Goal: Task Accomplishment & Management: Use online tool/utility

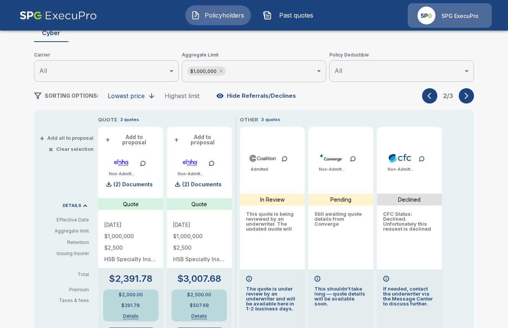
scroll to position [115, 0]
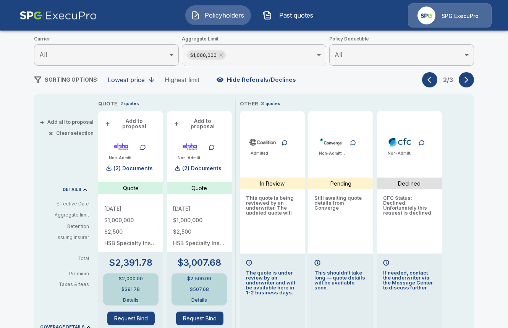
click at [476, 79] on div "Policyholders / Centralink Corp. / Quote Quote Results Broker Name Tricia Dietz…" at bounding box center [254, 282] width 459 height 681
click at [469, 79] on icon "button" at bounding box center [467, 80] width 8 height 8
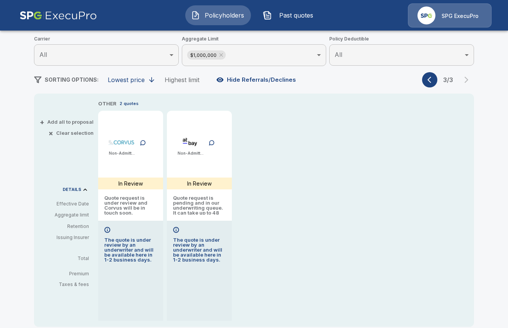
click at [429, 78] on icon "button" at bounding box center [432, 80] width 8 height 8
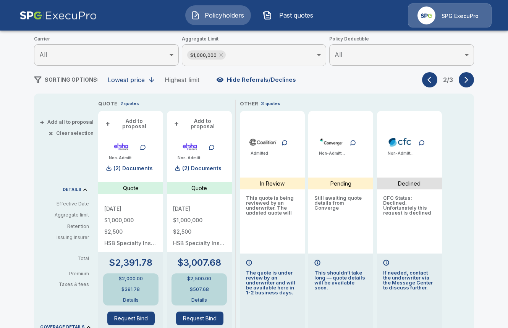
click at [429, 78] on icon "button" at bounding box center [432, 80] width 8 height 8
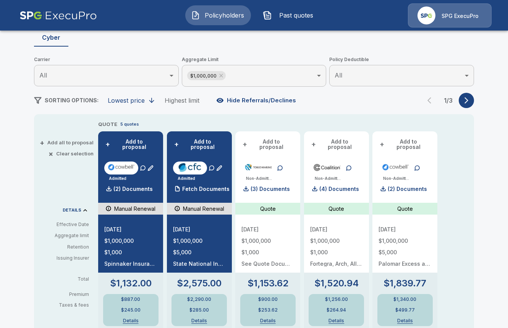
scroll to position [119, 0]
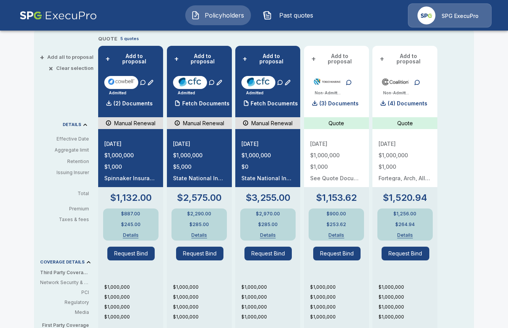
scroll to position [178, 0]
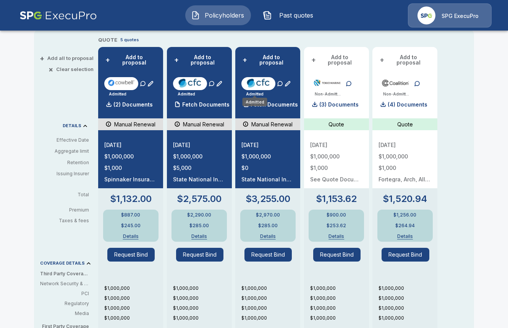
click at [255, 99] on div "Admitted" at bounding box center [255, 102] width 25 height 8
click at [216, 102] on p "Fetch Documents" at bounding box center [205, 104] width 47 height 5
click at [272, 102] on p "Fetch Documents" at bounding box center [274, 104] width 47 height 5
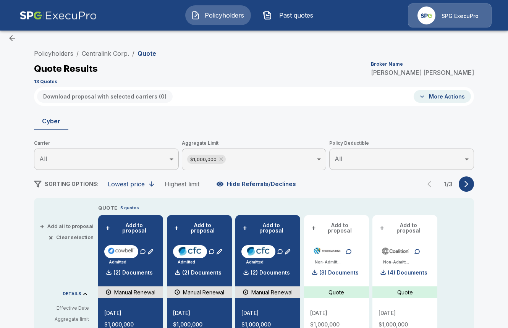
scroll to position [0, 0]
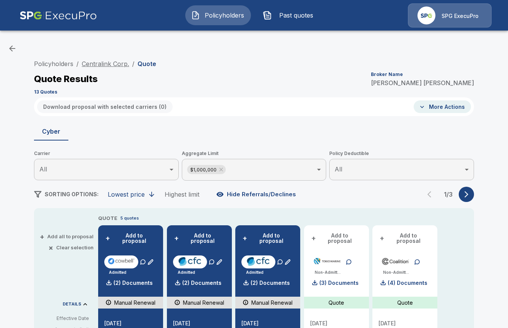
click at [109, 61] on link "Centralink Corp." at bounding box center [105, 64] width 47 height 8
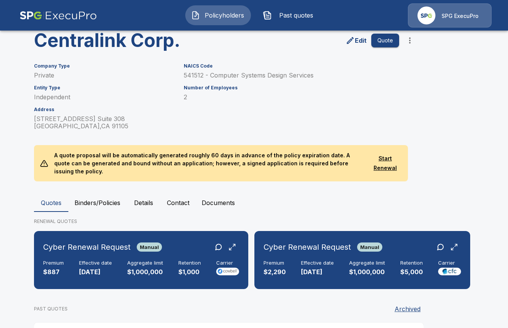
scroll to position [59, 0]
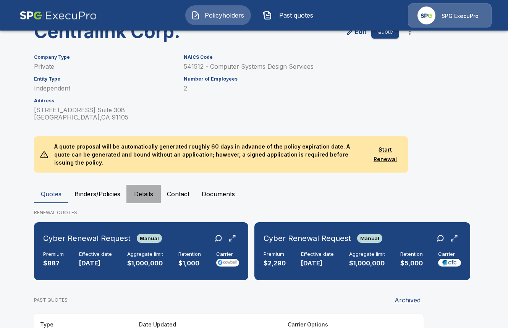
click at [140, 191] on button "Details" at bounding box center [144, 194] width 34 height 18
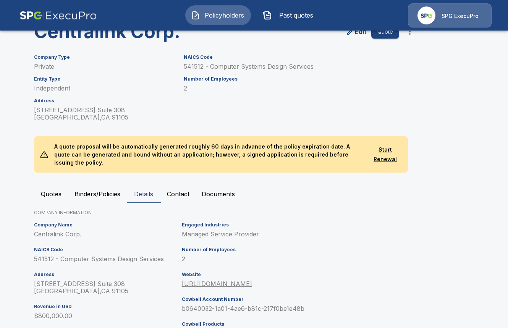
scroll to position [190, 0]
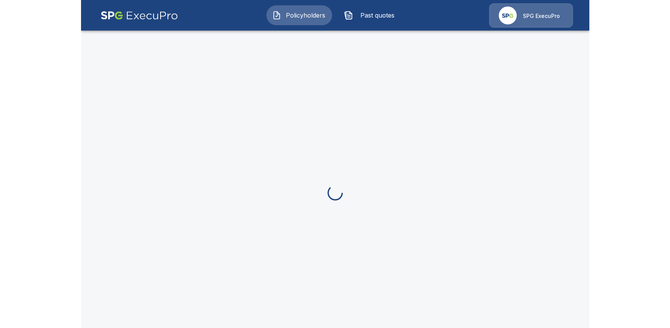
scroll to position [29, 0]
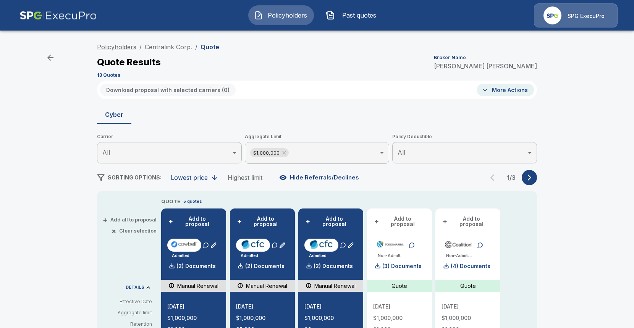
click at [123, 48] on link "Policyholders" at bounding box center [116, 47] width 39 height 8
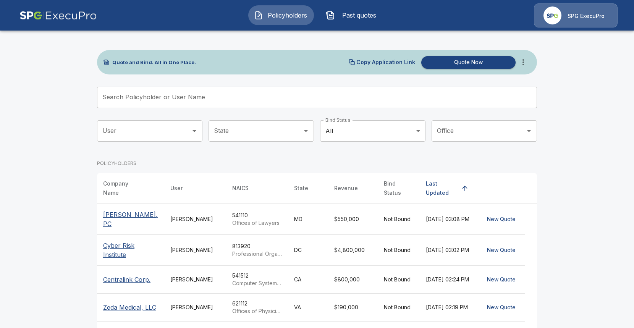
click at [254, 95] on input "Search Policyholder or User Name" at bounding box center [313, 97] width 432 height 21
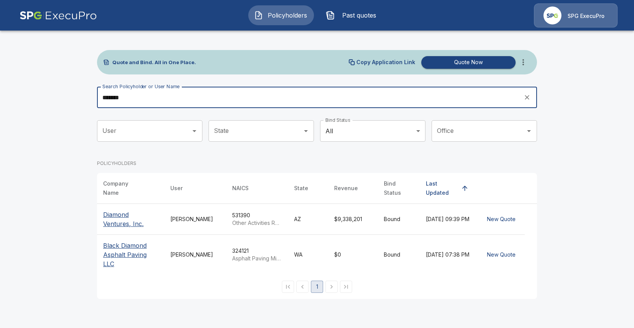
type input "*******"
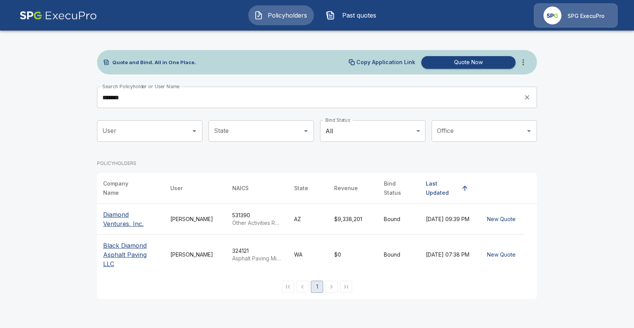
click at [111, 210] on p "Diamond Ventures, Inc." at bounding box center [130, 219] width 55 height 18
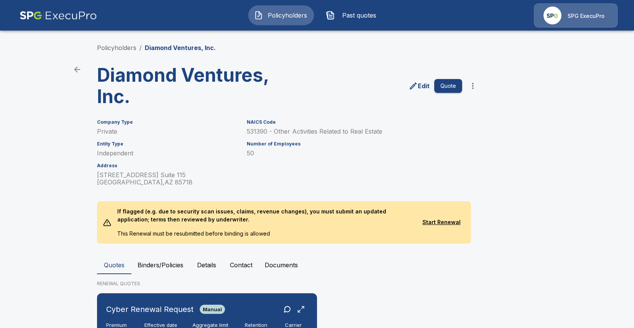
click at [206, 268] on button "Details" at bounding box center [207, 265] width 34 height 18
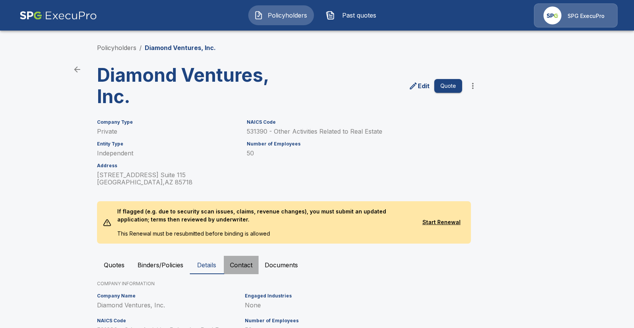
click at [241, 267] on button "Contact" at bounding box center [241, 265] width 35 height 18
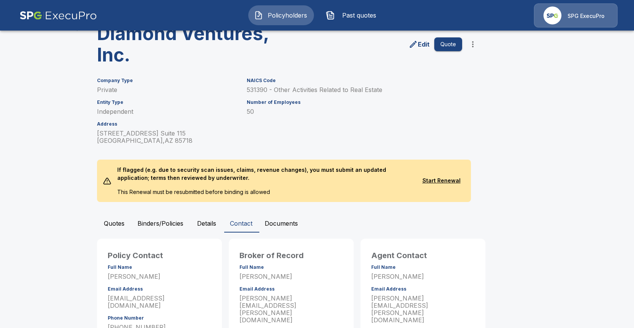
scroll to position [70, 0]
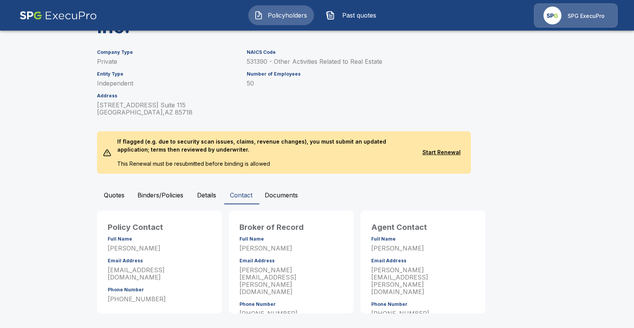
click at [215, 197] on button "Details" at bounding box center [207, 195] width 34 height 18
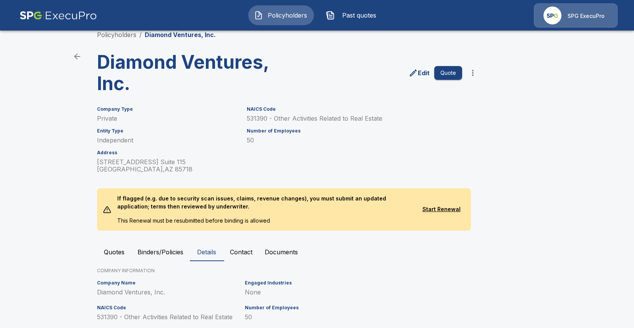
scroll to position [0, 0]
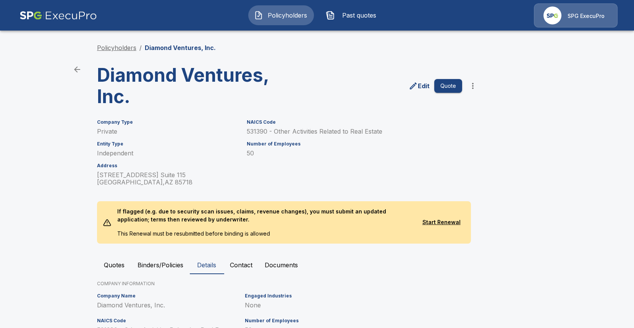
click at [113, 45] on link "Policyholders" at bounding box center [116, 48] width 39 height 8
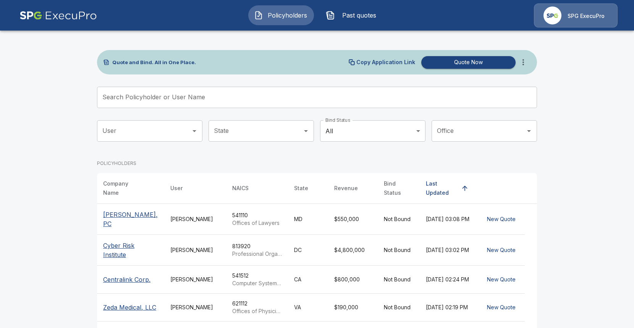
click at [522, 71] on div "Quote and Bind. All in One Place. Copy Application Link Quote Now" at bounding box center [317, 62] width 440 height 24
click at [523, 58] on icon "more" at bounding box center [523, 62] width 9 height 9
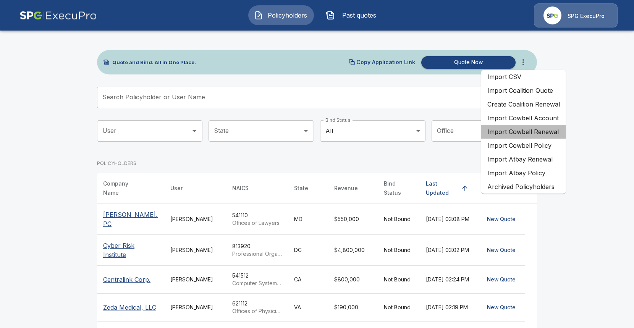
click at [550, 135] on li "Import Cowbell Renewal" at bounding box center [524, 132] width 85 height 14
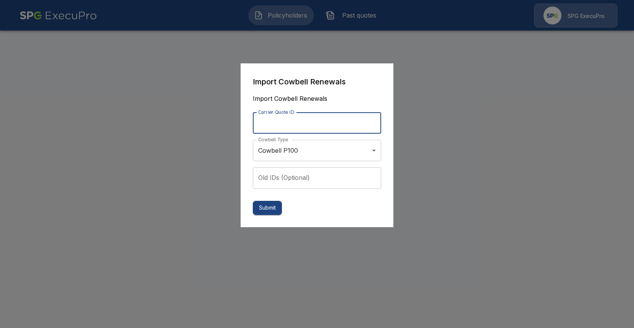
click at [290, 124] on input "Carrier Quote ID" at bounding box center [317, 122] width 128 height 21
paste input "**********"
type input "**********"
click at [279, 29] on body "**********" at bounding box center [317, 14] width 634 height 29
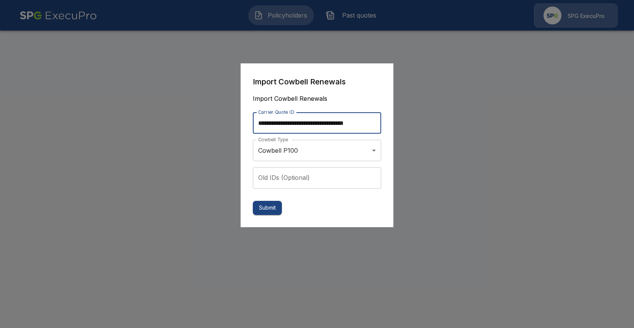
scroll to position [0, 0]
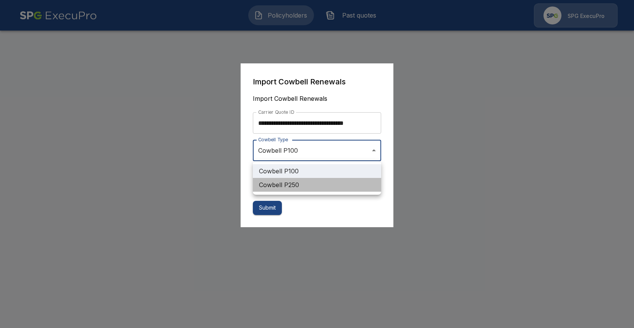
click at [279, 184] on li "Cowbell P250" at bounding box center [317, 185] width 128 height 14
type input "**********"
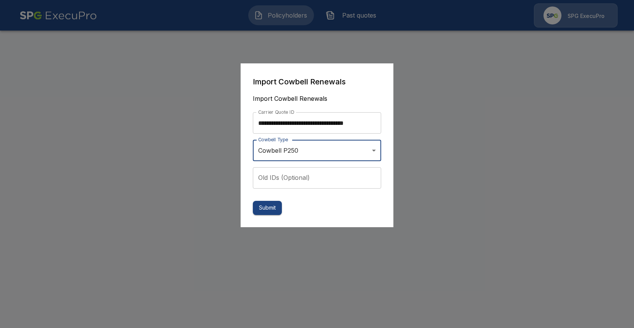
click at [319, 206] on form "**********" at bounding box center [317, 146] width 128 height 140
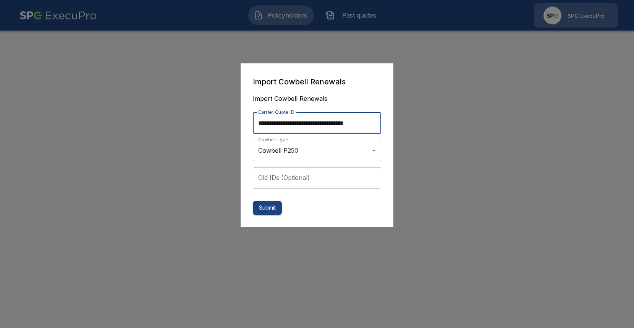
click at [271, 117] on input "**********" at bounding box center [317, 122] width 128 height 21
type input "**********"
click at [268, 210] on button "Submit" at bounding box center [267, 208] width 29 height 14
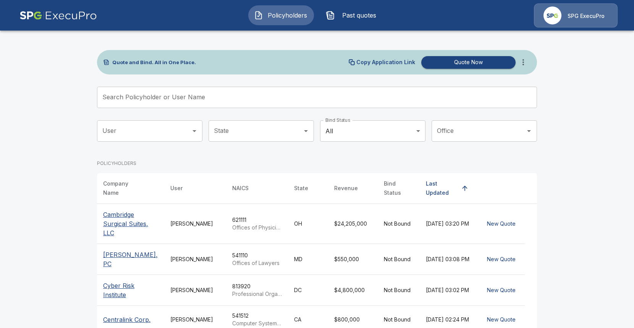
click at [361, 7] on button "Past quotes" at bounding box center [353, 15] width 66 height 20
click at [216, 101] on input "Search Policyholder or User Name" at bounding box center [313, 97] width 432 height 21
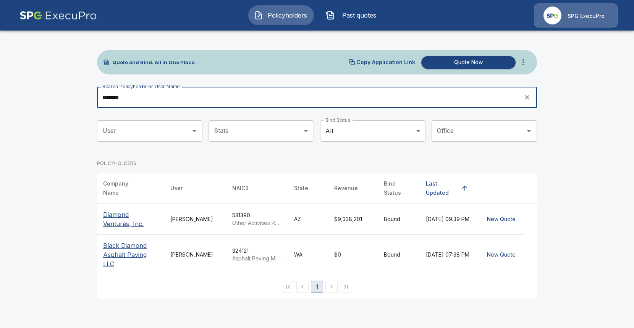
type input "*******"
click at [113, 215] on p "Diamond Ventures, Inc." at bounding box center [130, 219] width 55 height 18
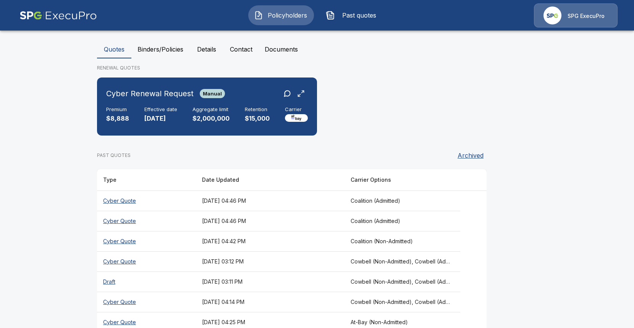
scroll to position [218, 0]
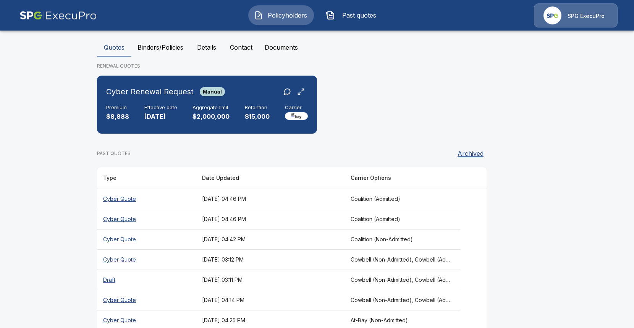
click at [175, 263] on th "Cyber Quote" at bounding box center [146, 260] width 99 height 20
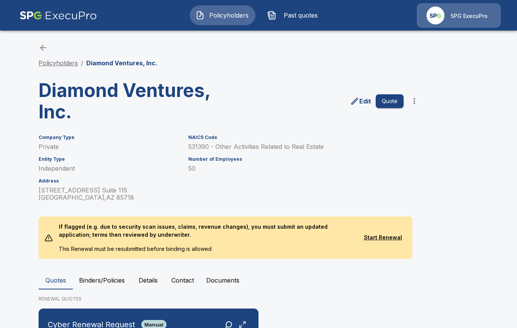
click at [58, 61] on link "Policyholders" at bounding box center [58, 63] width 39 height 8
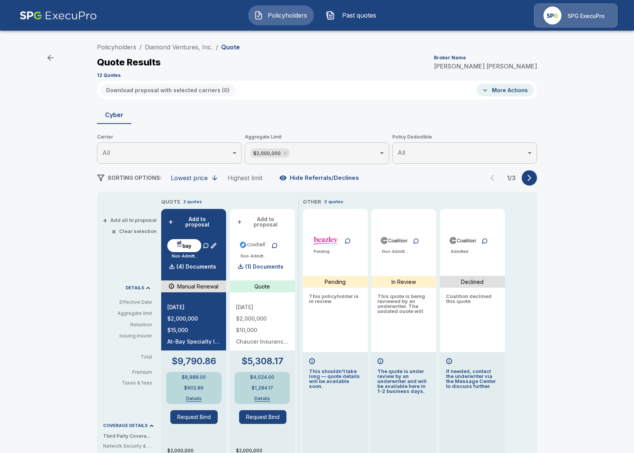
click at [536, 178] on button "button" at bounding box center [529, 177] width 15 height 15
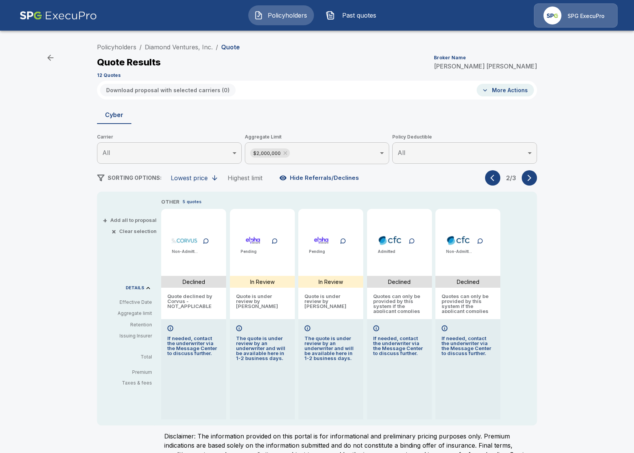
click at [501, 175] on div "2 / 3" at bounding box center [511, 177] width 52 height 15
click at [494, 177] on icon "button" at bounding box center [495, 178] width 8 height 8
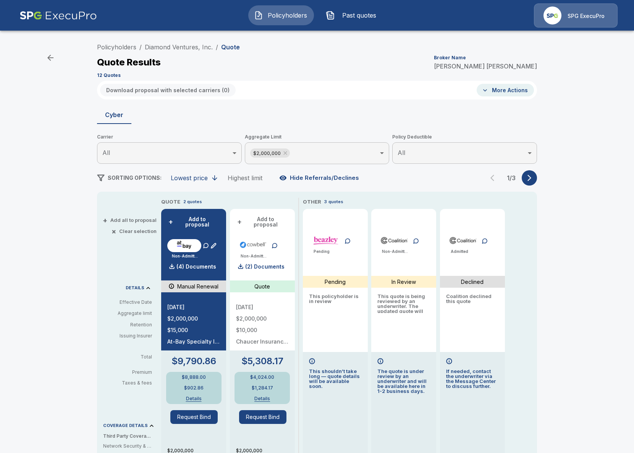
click at [52, 204] on div "Policyholders / Diamond Ventures, Inc. / Quote Quote Results Broker Name Tricia…" at bounding box center [317, 378] width 634 height 684
click at [159, 55] on div "Quote Results Broker Name Tricia Dietz" at bounding box center [317, 62] width 440 height 14
click at [181, 49] on link "Diamond Ventures, Inc." at bounding box center [179, 47] width 68 height 8
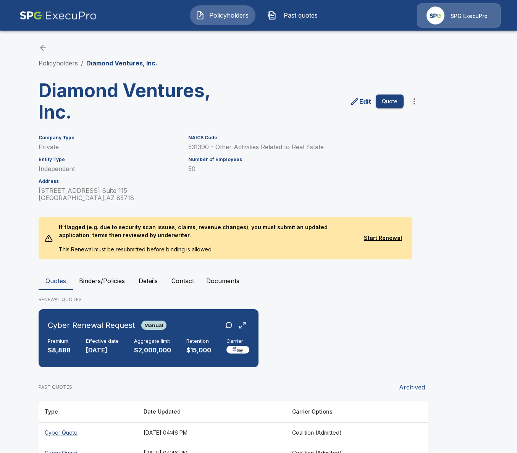
click at [93, 276] on button "Binders/Policies" at bounding box center [102, 280] width 58 height 18
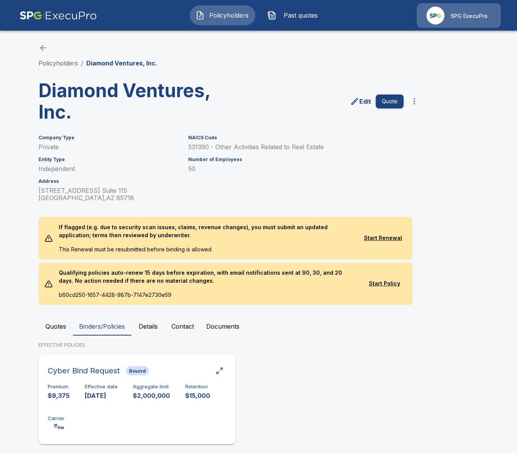
scroll to position [12, 0]
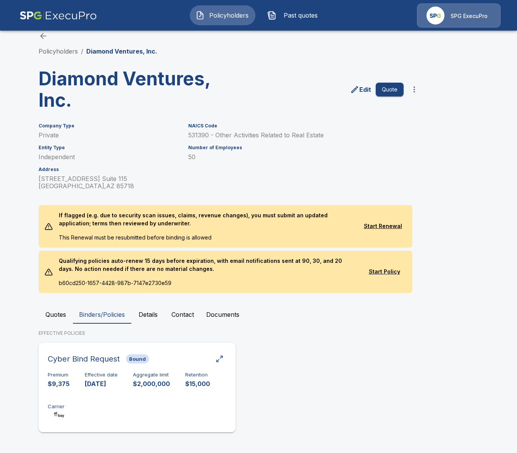
click at [169, 398] on div "Premium $9,375 Effective date 10/12/2024 Aggregate limit $2,000,000 Retention $…" at bounding box center [137, 395] width 179 height 48
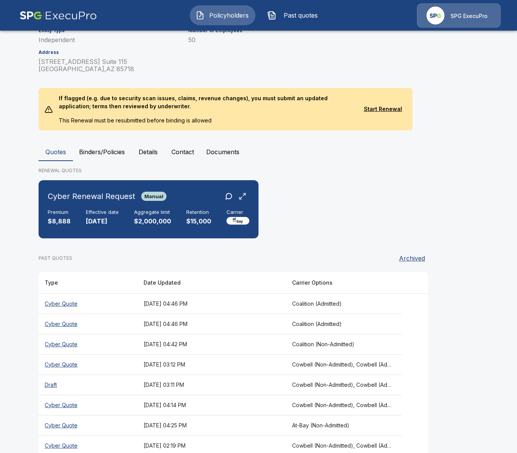
scroll to position [187, 0]
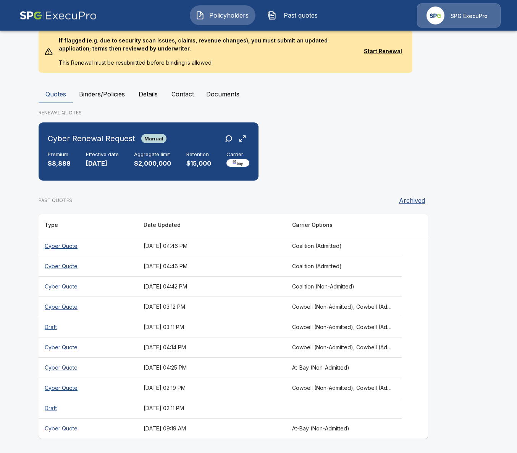
click at [274, 306] on th "October 13, 2025 at 03:12 PM" at bounding box center [212, 306] width 149 height 20
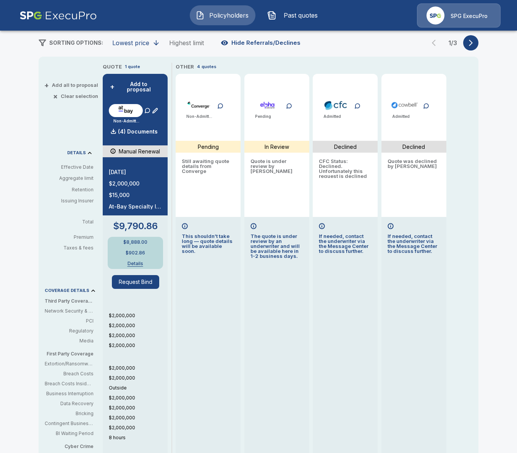
scroll to position [84, 0]
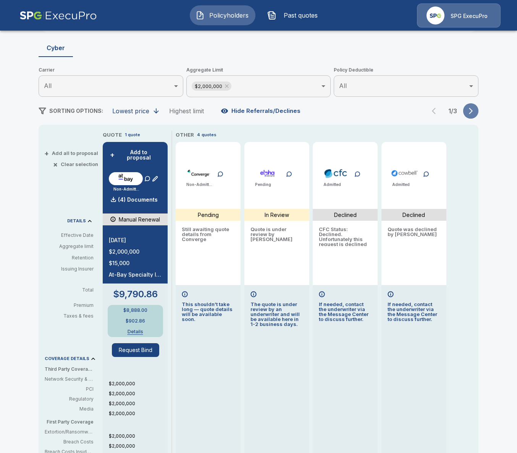
click at [472, 116] on button "button" at bounding box center [471, 110] width 15 height 15
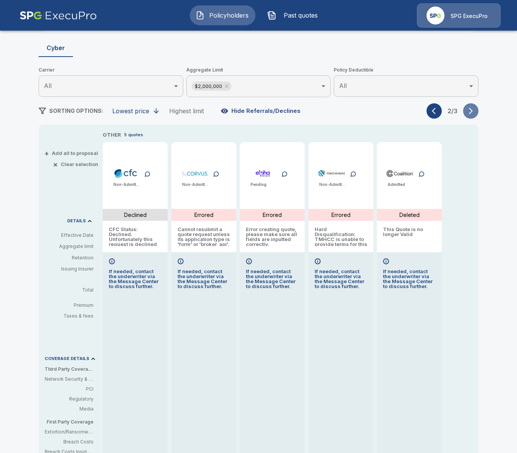
click at [472, 116] on button "button" at bounding box center [471, 110] width 15 height 15
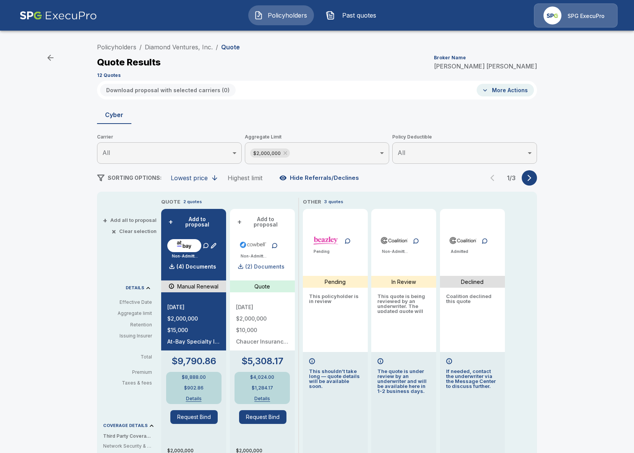
click at [259, 264] on p "(2) Documents" at bounding box center [264, 266] width 39 height 5
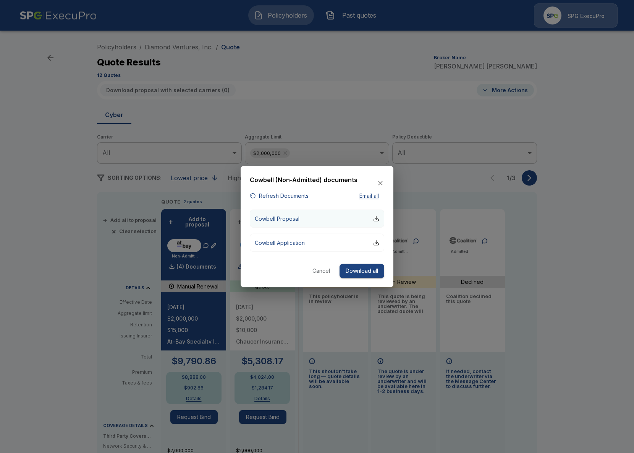
click at [281, 216] on p "Cowbell Proposal" at bounding box center [277, 218] width 45 height 8
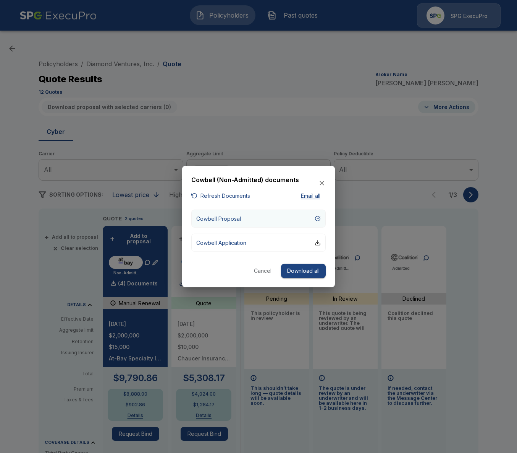
click at [265, 213] on button "Cowbell Proposal" at bounding box center [258, 218] width 135 height 18
click at [24, 270] on div at bounding box center [258, 226] width 517 height 453
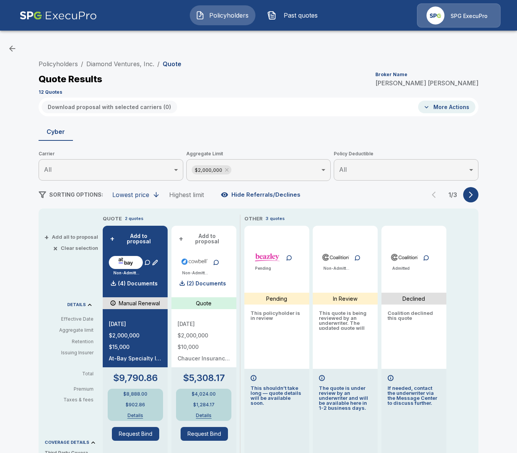
click at [140, 71] on div "Policyholders / Diamond Ventures, Inc. / Quote Quote Results Broker Name Tricia…" at bounding box center [259, 76] width 440 height 41
click at [137, 66] on link "Diamond Ventures, Inc." at bounding box center [120, 64] width 68 height 8
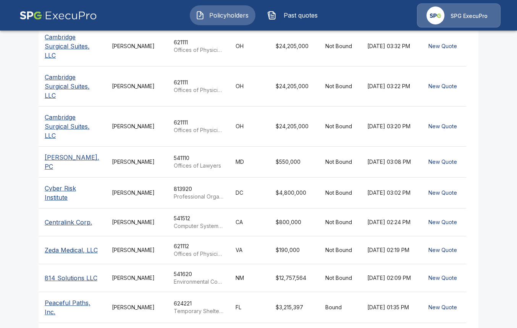
scroll to position [49, 0]
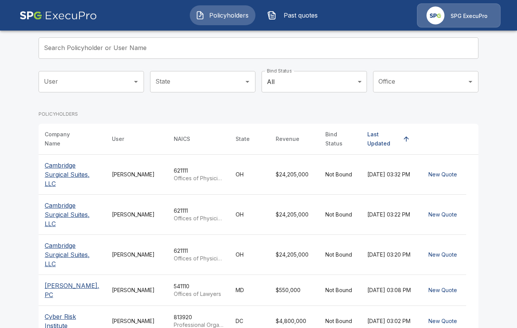
click at [171, 214] on td "621111 Offices of Physicians (except Mental Health Specialists)" at bounding box center [199, 215] width 62 height 40
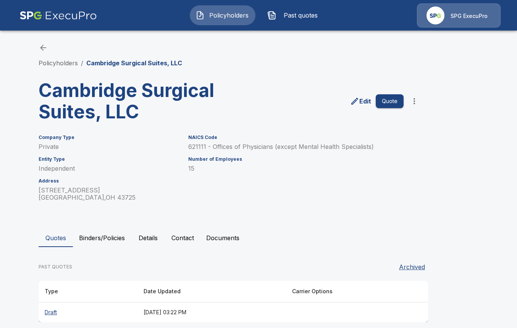
scroll to position [9, 0]
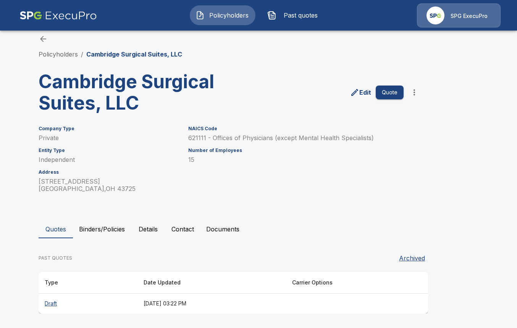
click at [138, 302] on th "[DATE] 03:22 PM" at bounding box center [212, 304] width 149 height 20
click at [109, 234] on button "Binders/Policies" at bounding box center [102, 229] width 58 height 18
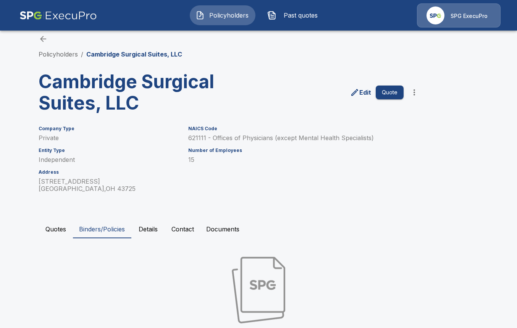
scroll to position [78, 0]
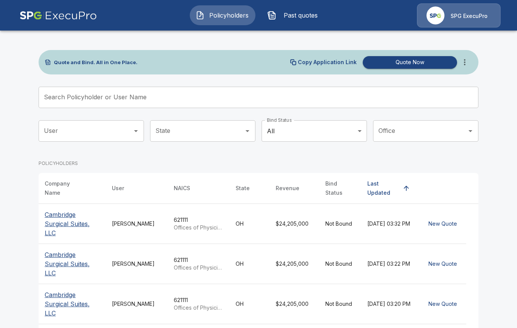
click at [95, 259] on p "Cambridge Surgical Suites, LLC" at bounding box center [72, 264] width 55 height 28
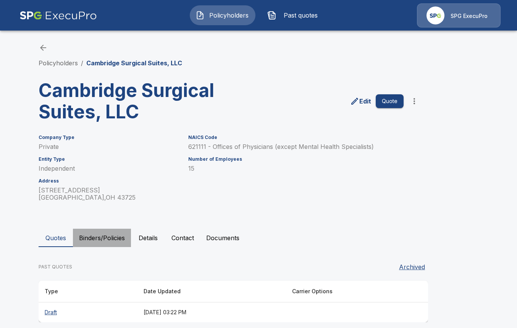
click at [104, 241] on button "Binders/Policies" at bounding box center [102, 238] width 58 height 18
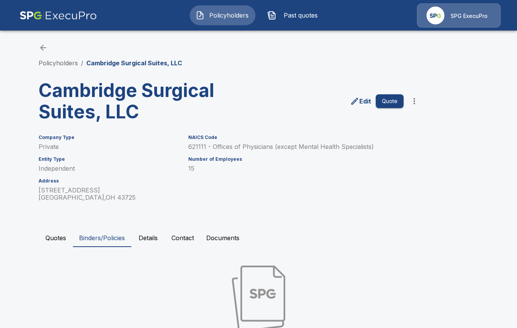
scroll to position [78, 0]
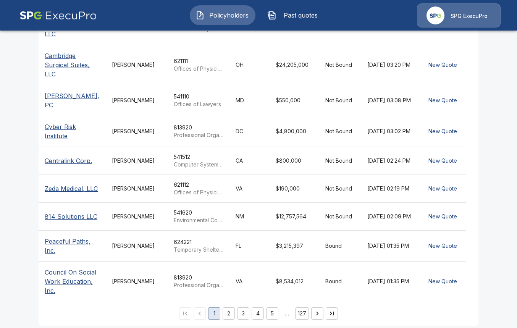
scroll to position [163, 0]
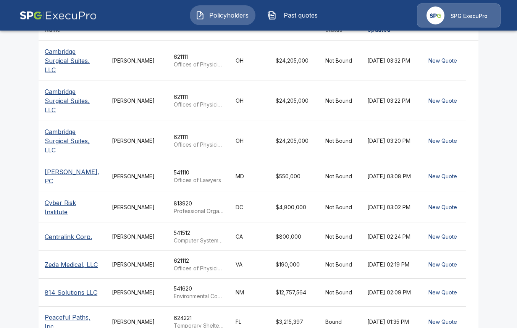
click at [117, 140] on div "Deborah Elerson-Moreno" at bounding box center [137, 141] width 50 height 8
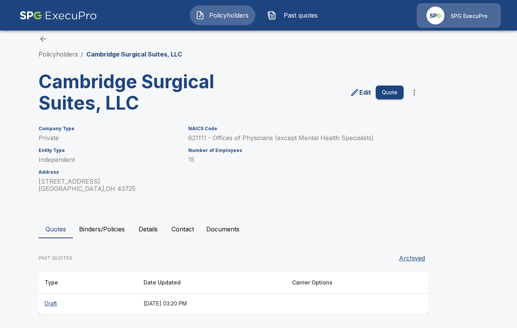
click at [85, 221] on button "Binders/Policies" at bounding box center [102, 229] width 58 height 18
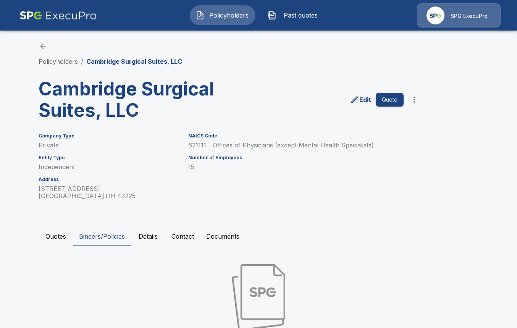
scroll to position [9, 0]
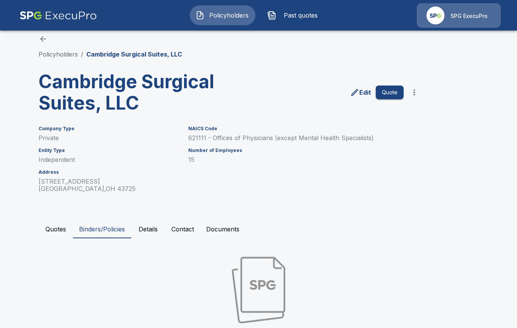
click at [142, 225] on button "Details" at bounding box center [148, 229] width 34 height 18
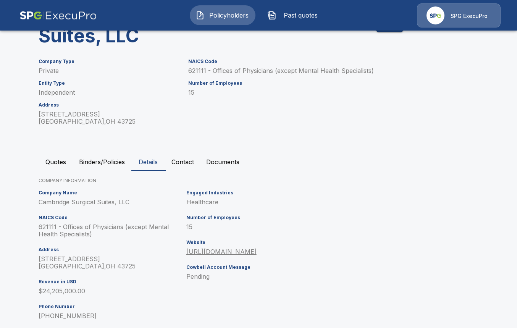
scroll to position [141, 0]
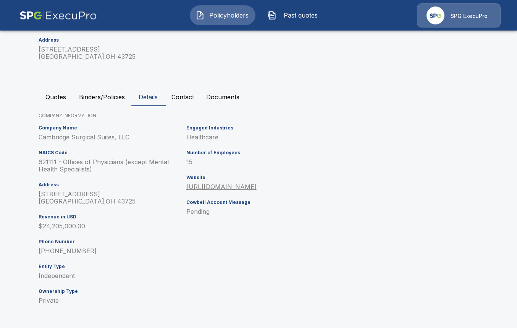
click at [54, 99] on button "Quotes" at bounding box center [56, 97] width 34 height 18
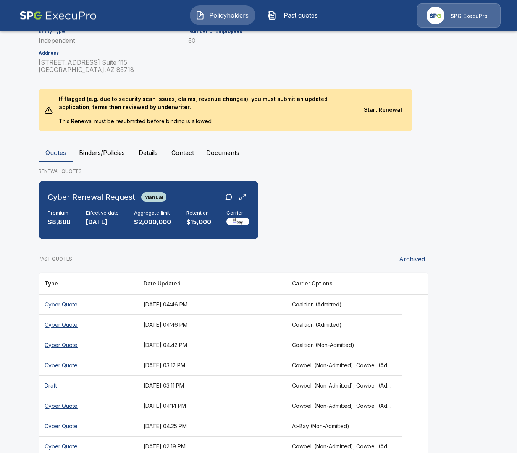
scroll to position [187, 0]
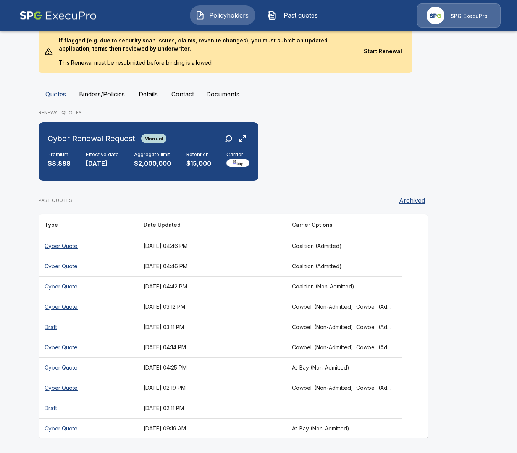
click at [370, 302] on th "Cowbell (Non-Admitted), Cowbell (Admitted), Corvus Cyber (Non-Admitted), Tokio …" at bounding box center [344, 306] width 116 height 20
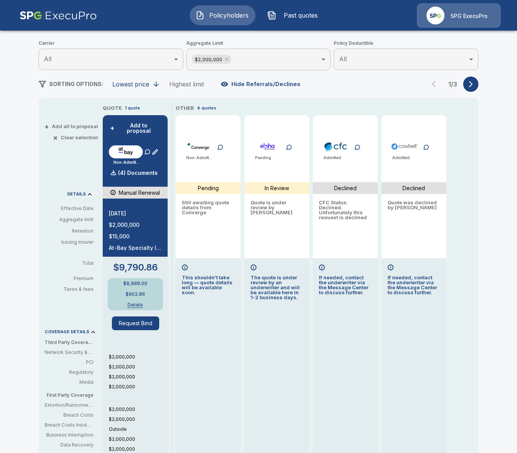
scroll to position [31, 0]
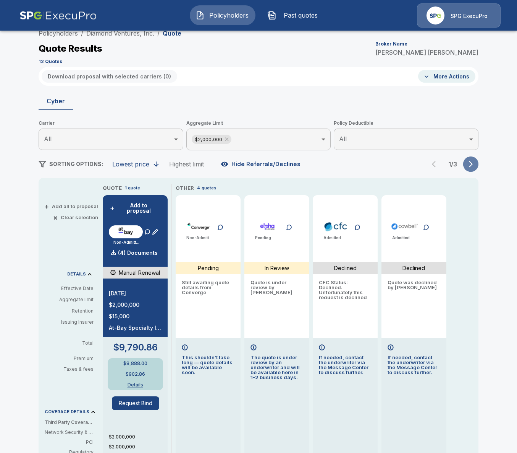
click at [469, 164] on icon "button" at bounding box center [471, 164] width 8 height 8
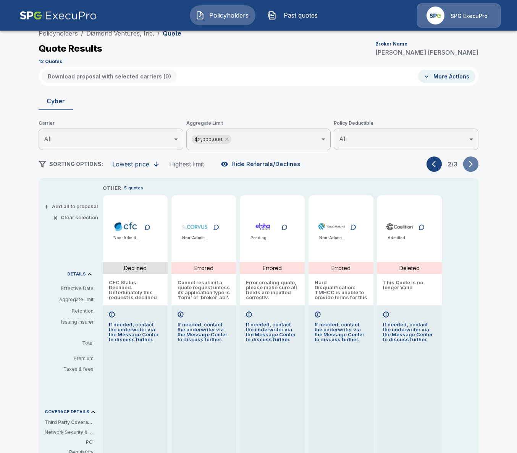
click at [469, 164] on icon "button" at bounding box center [471, 164] width 8 height 8
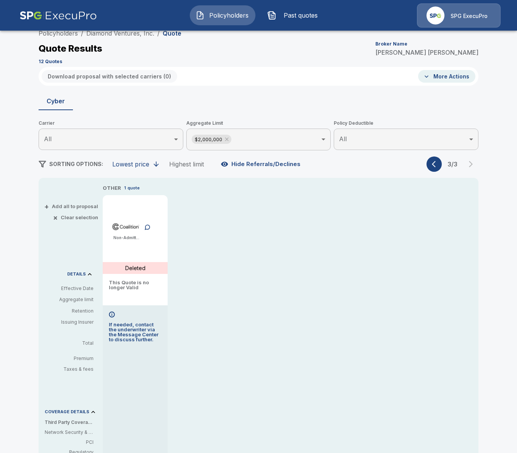
click at [439, 164] on icon "button" at bounding box center [436, 164] width 8 height 8
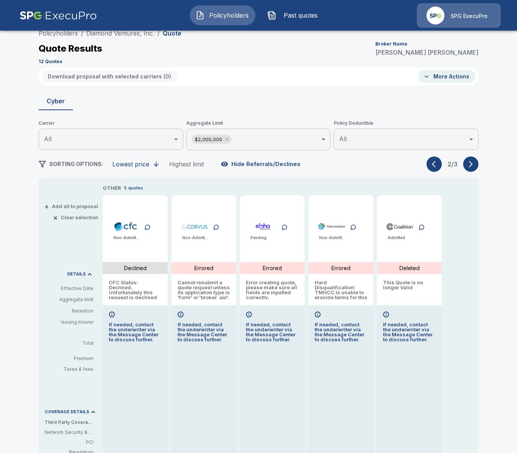
click at [439, 164] on icon "button" at bounding box center [436, 164] width 8 height 8
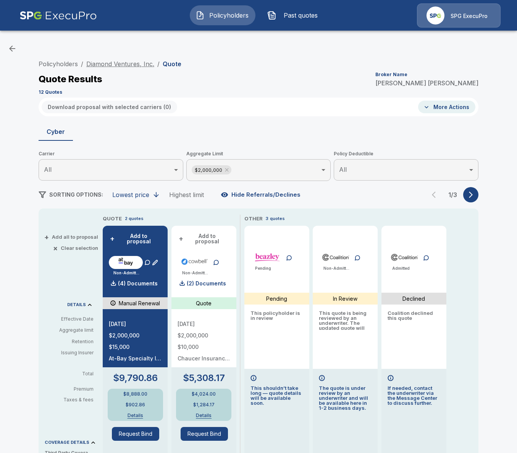
click at [131, 67] on link "Diamond Ventures, Inc." at bounding box center [120, 64] width 68 height 8
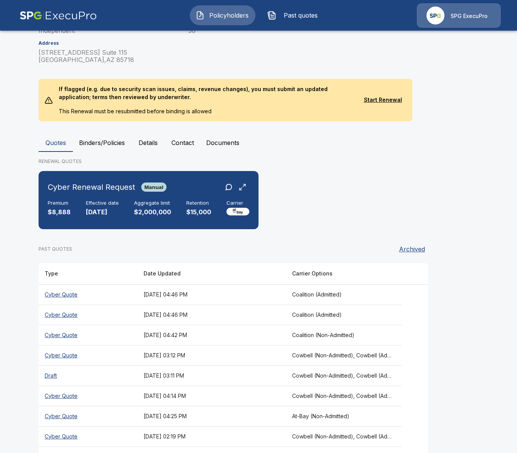
scroll to position [187, 0]
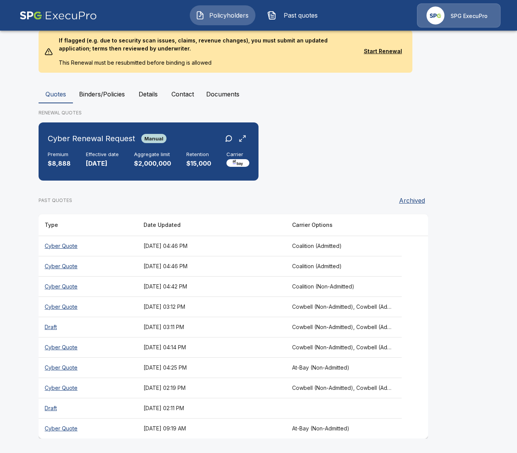
click at [333, 346] on th "Cowbell (Non-Admitted), Cowbell (Admitted), Corvus Cyber (Non-Admitted), Tokio …" at bounding box center [344, 347] width 116 height 20
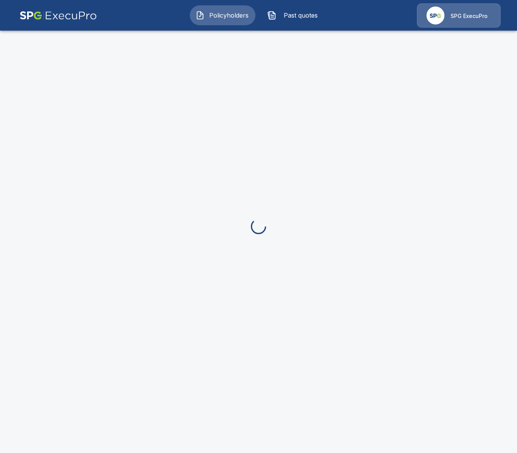
scroll to position [187, 0]
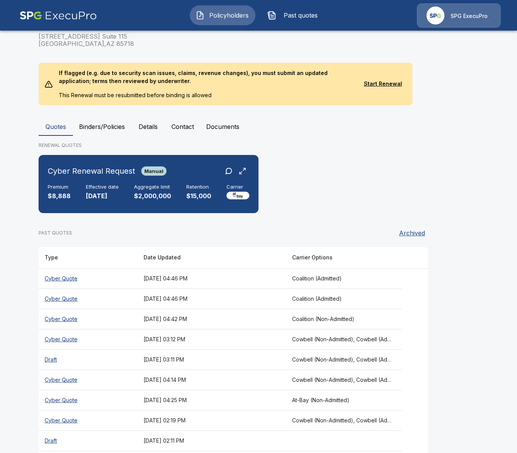
scroll to position [187, 0]
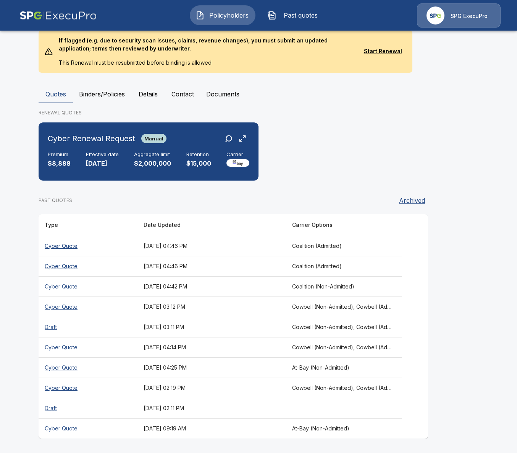
click at [339, 392] on th "Cowbell (Non-Admitted), Cowbell (Admitted), Corvus Cyber (Non-Admitted), Tokio …" at bounding box center [344, 387] width 116 height 20
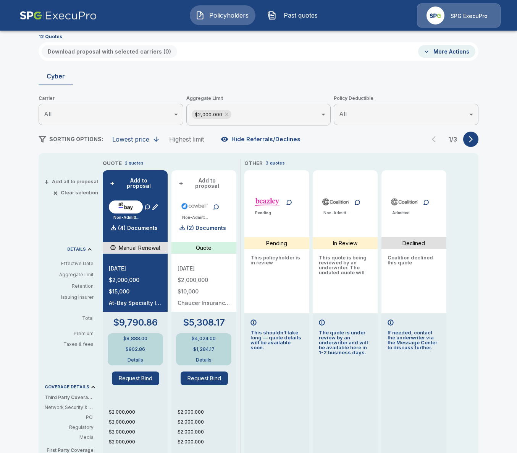
scroll to position [42, 0]
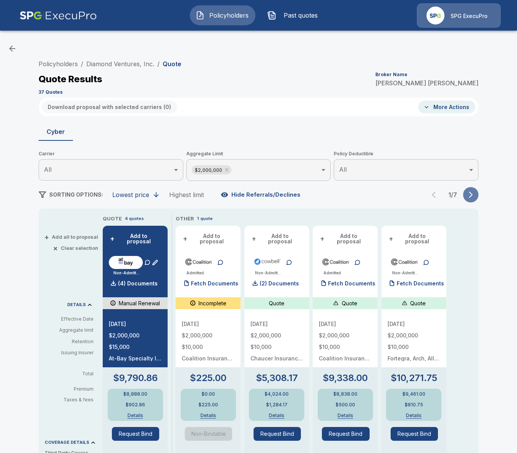
click at [476, 196] on button "button" at bounding box center [471, 194] width 15 height 15
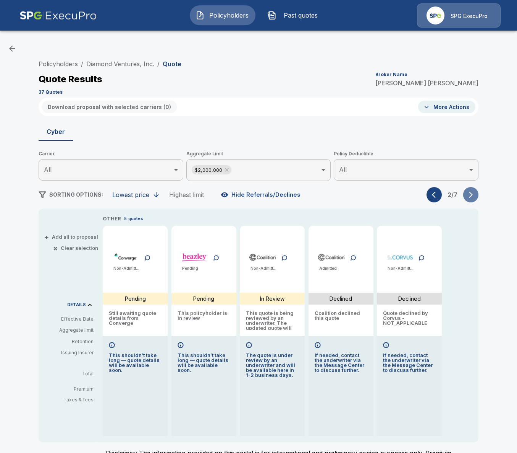
click at [474, 195] on icon "button" at bounding box center [471, 195] width 8 height 8
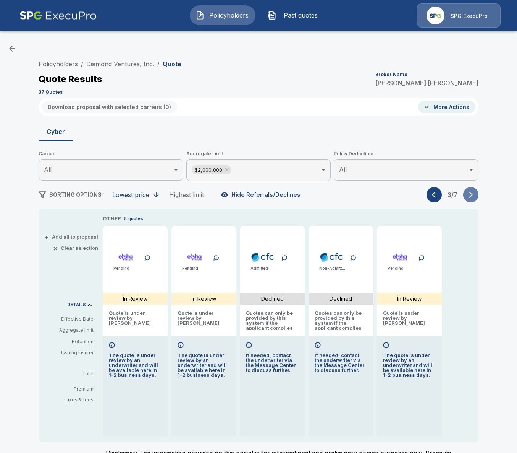
click at [474, 195] on icon "button" at bounding box center [471, 195] width 8 height 8
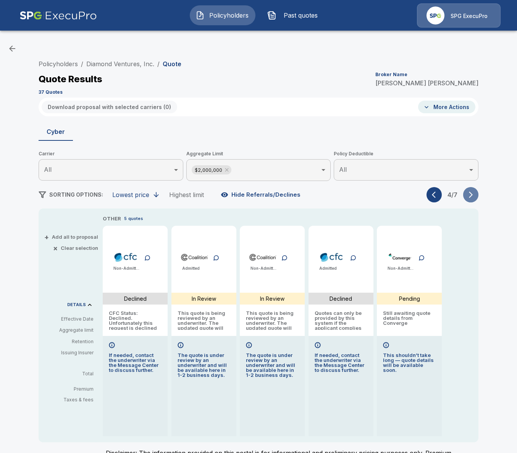
click at [474, 195] on icon "button" at bounding box center [471, 195] width 8 height 8
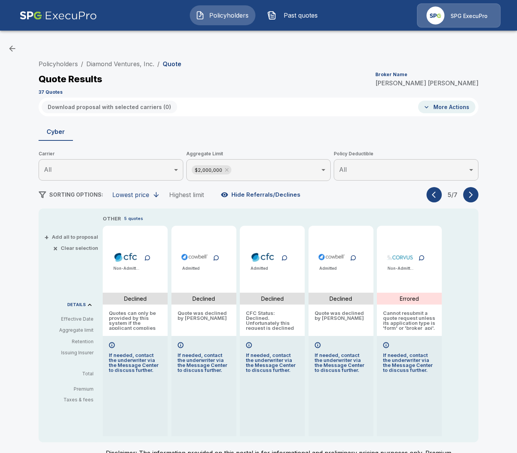
click at [431, 193] on button "button" at bounding box center [434, 194] width 15 height 15
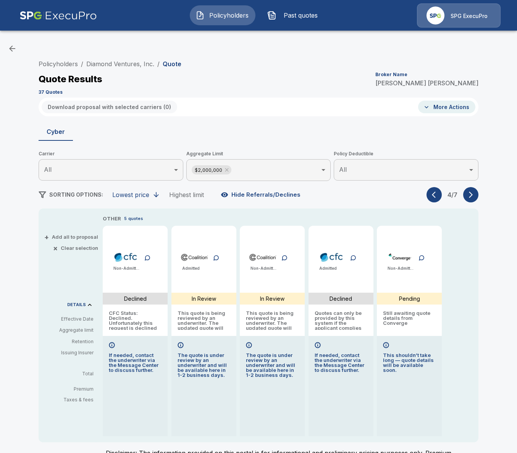
click at [431, 193] on button "button" at bounding box center [434, 194] width 15 height 15
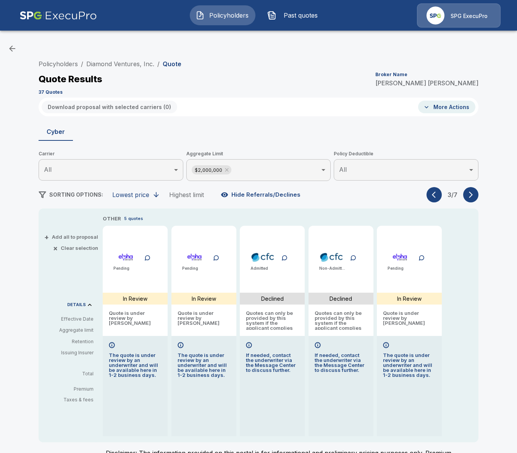
click at [431, 193] on button "button" at bounding box center [434, 194] width 15 height 15
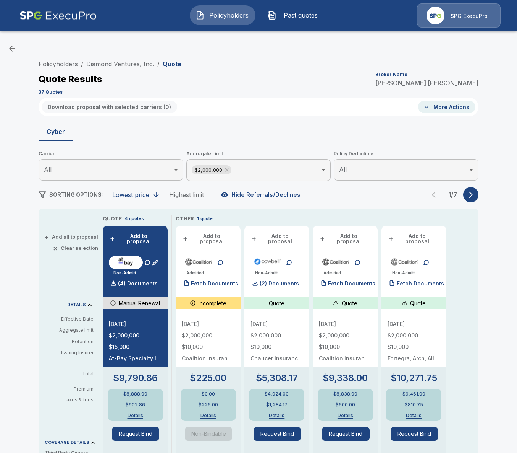
click at [129, 65] on link "Diamond Ventures, Inc." at bounding box center [120, 64] width 68 height 8
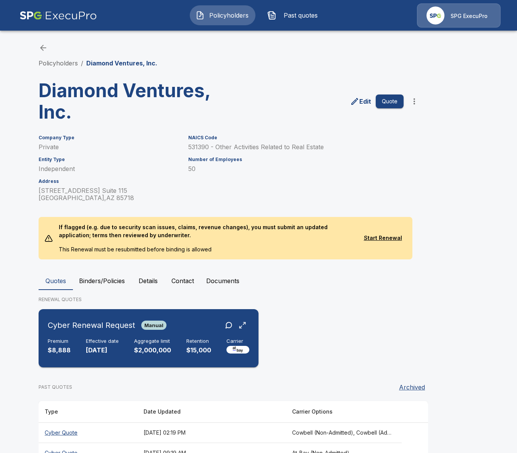
scroll to position [24, 0]
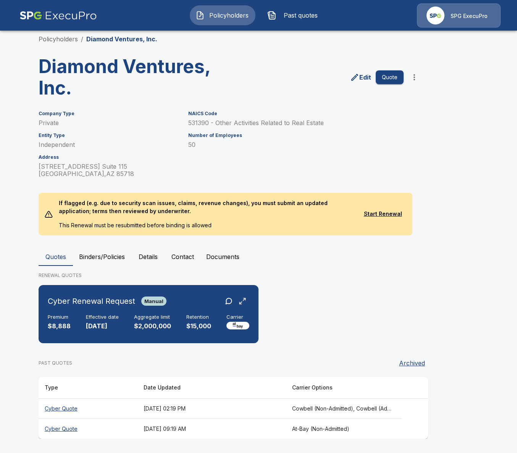
click at [245, 407] on th "[DATE] 02:19 PM" at bounding box center [212, 408] width 149 height 20
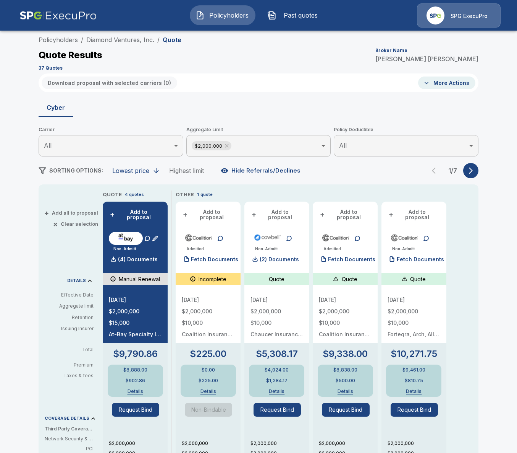
click at [470, 170] on icon "button" at bounding box center [471, 171] width 8 height 8
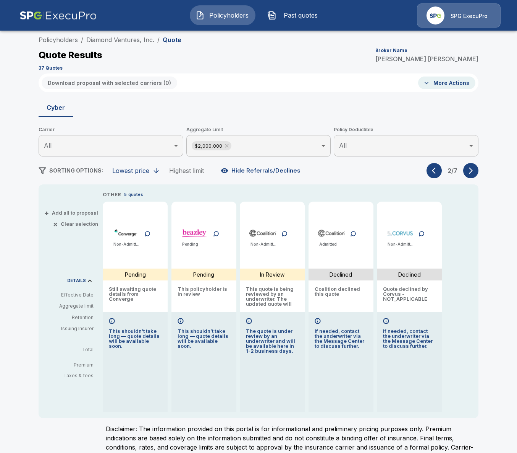
click at [470, 170] on icon "button" at bounding box center [471, 171] width 8 height 8
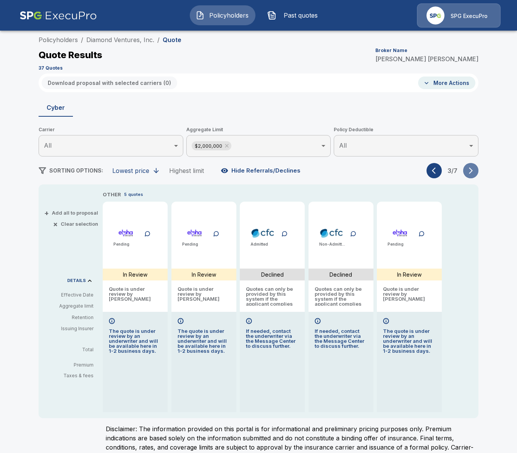
click at [470, 170] on icon "button" at bounding box center [471, 171] width 8 height 8
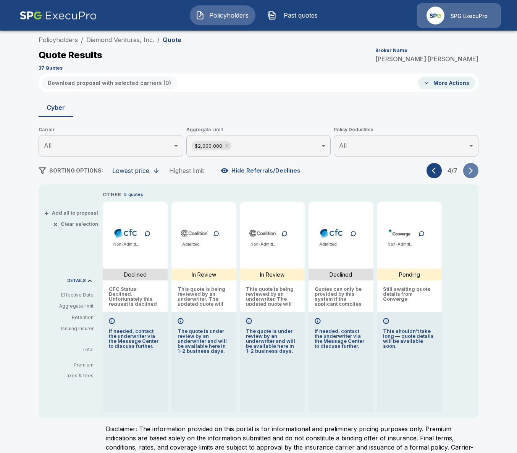
click at [470, 170] on icon "button" at bounding box center [471, 171] width 8 height 8
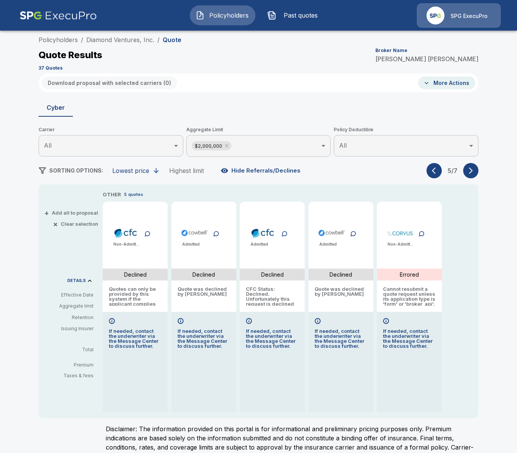
click at [470, 170] on icon "button" at bounding box center [471, 171] width 8 height 8
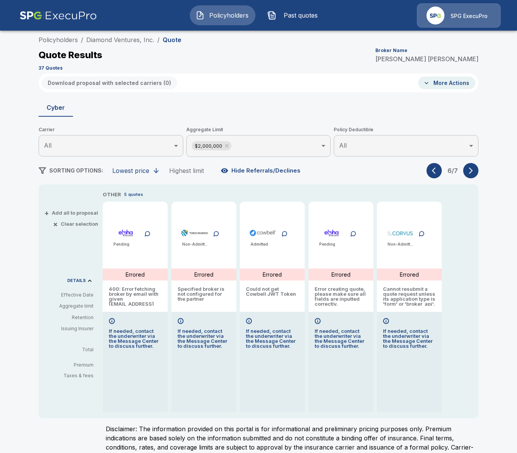
click at [470, 170] on icon "button" at bounding box center [471, 171] width 8 height 8
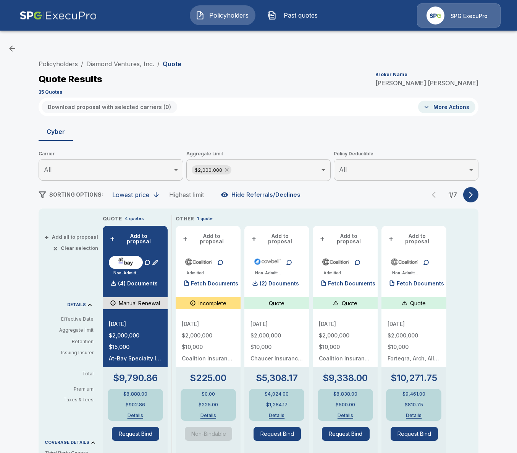
click at [227, 167] on icon at bounding box center [227, 170] width 6 height 6
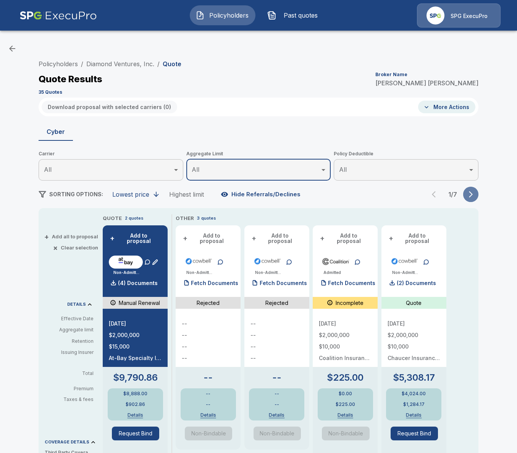
click at [474, 193] on icon "button" at bounding box center [471, 194] width 8 height 8
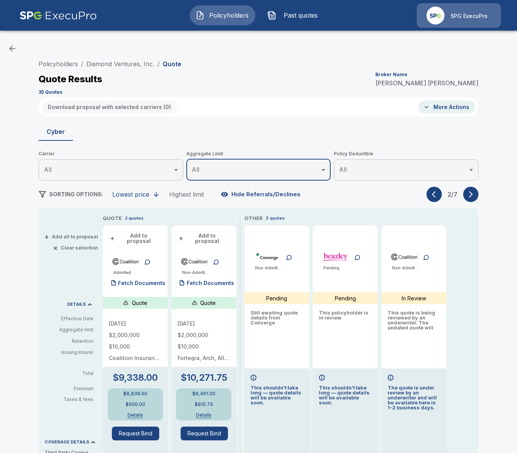
click at [474, 193] on icon "button" at bounding box center [471, 194] width 8 height 8
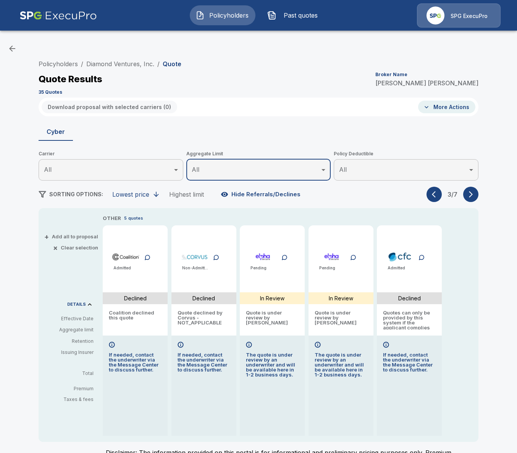
click at [474, 193] on icon "button" at bounding box center [471, 194] width 8 height 8
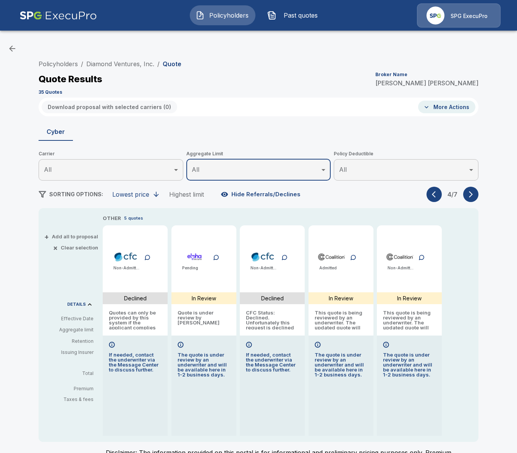
click at [474, 193] on icon "button" at bounding box center [471, 194] width 8 height 8
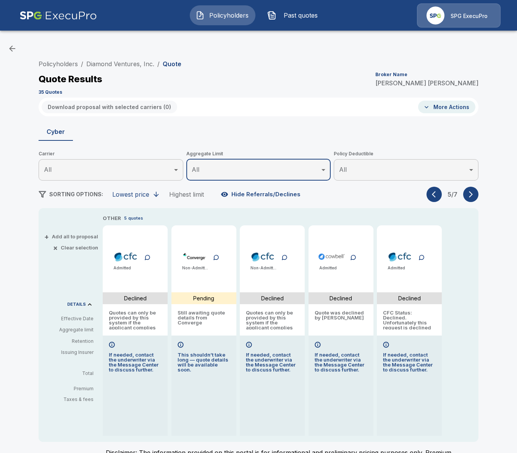
click at [474, 193] on icon "button" at bounding box center [471, 194] width 8 height 8
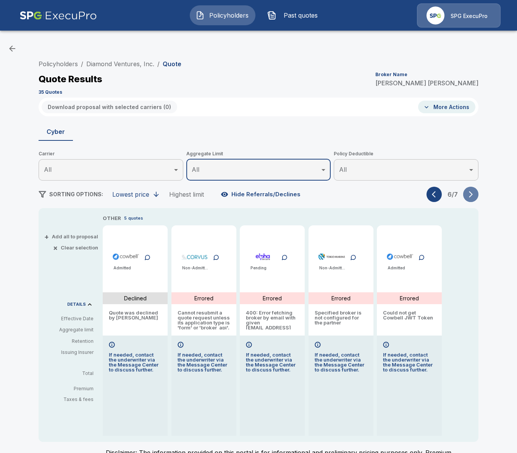
click at [474, 193] on icon "button" at bounding box center [471, 194] width 8 height 8
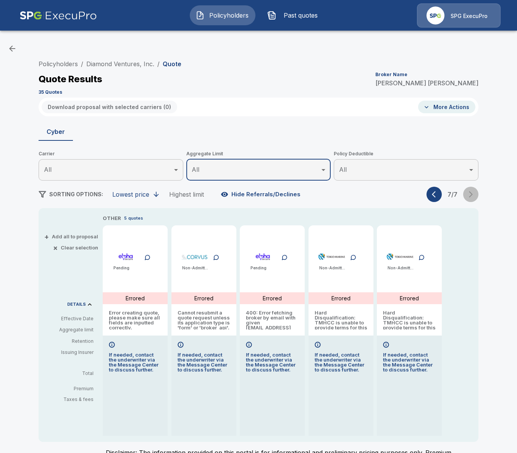
click at [474, 193] on div "7 / 7" at bounding box center [453, 194] width 52 height 15
click at [435, 196] on icon "button" at bounding box center [434, 194] width 4 height 6
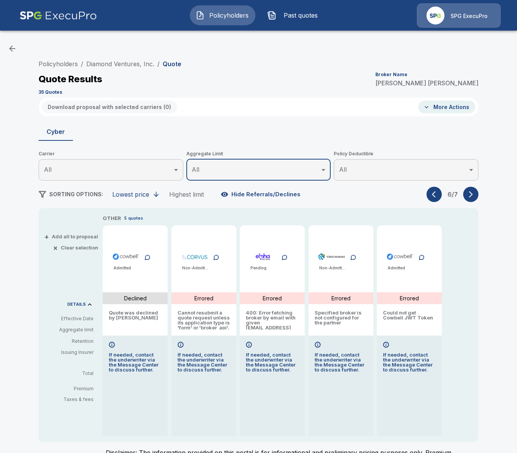
click at [435, 196] on icon "button" at bounding box center [434, 194] width 4 height 6
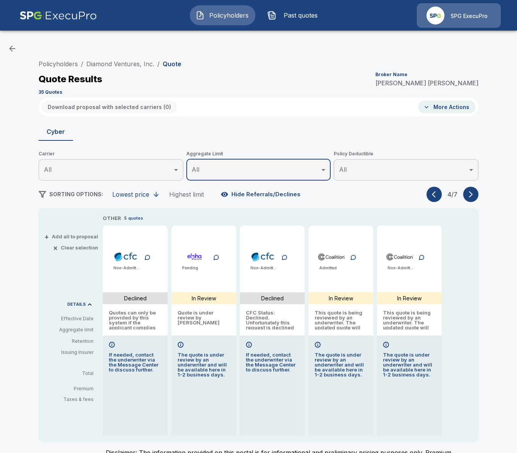
click at [435, 196] on icon "button" at bounding box center [434, 194] width 4 height 6
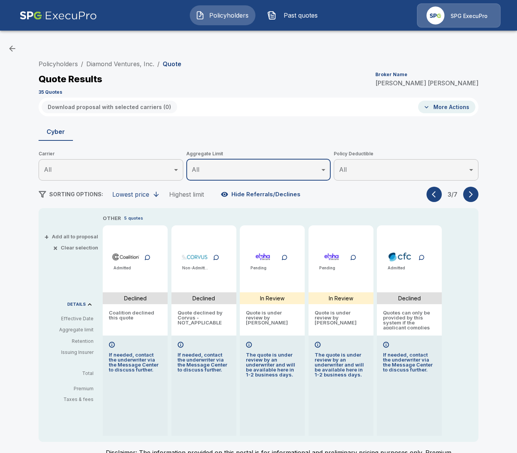
click at [435, 196] on icon "button" at bounding box center [434, 194] width 4 height 6
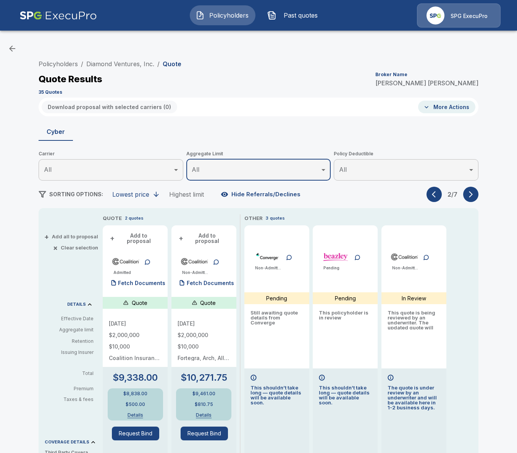
click at [270, 164] on body "Policyholders Past quotes SPG ExecuPro Policyholders / Diamond Ventures, Inc. /…" at bounding box center [258, 368] width 517 height 737
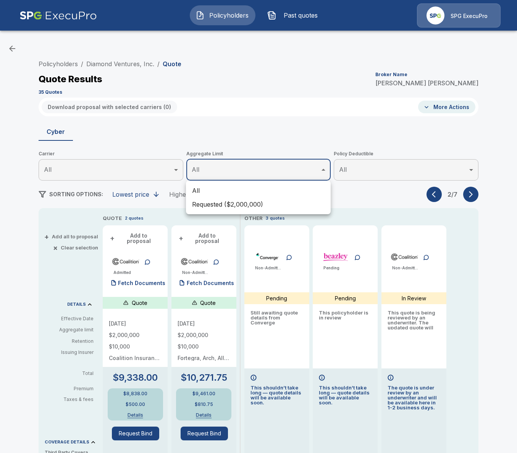
click at [235, 201] on li "Requested ($2,000,000)" at bounding box center [258, 204] width 145 height 14
type input "*******"
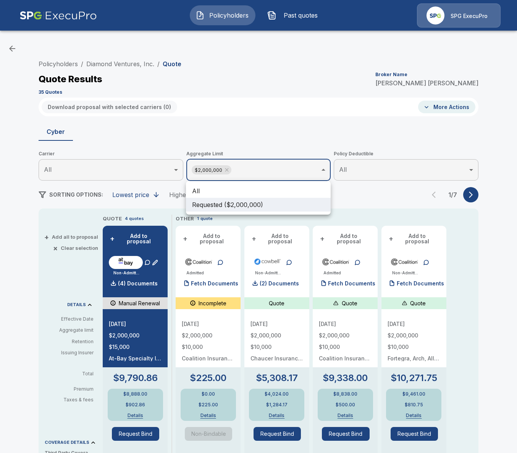
click at [479, 288] on div at bounding box center [258, 226] width 517 height 453
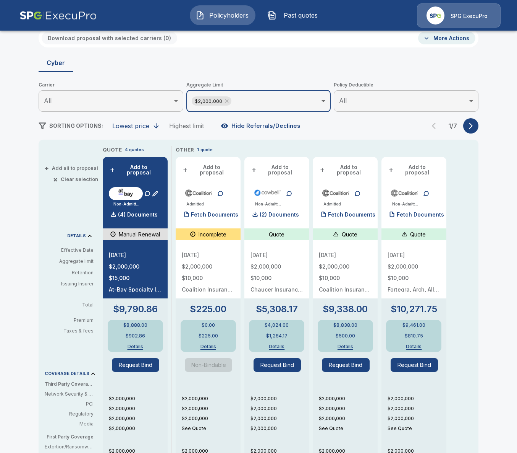
scroll to position [70, 0]
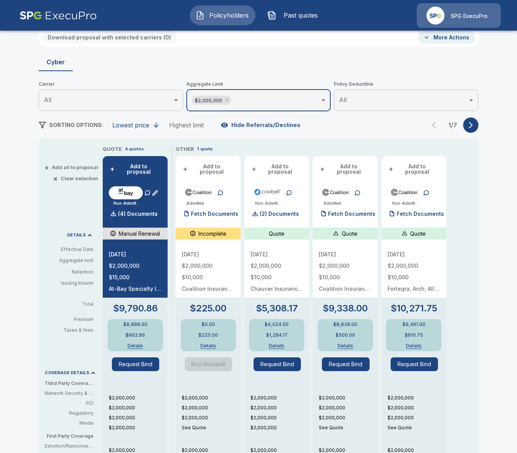
click at [463, 241] on div "QUOTE 4 quotes + Add to proposal Non-Admitted (4) Documents Manual Renewal [DAT…" at bounding box center [291, 371] width 376 height 453
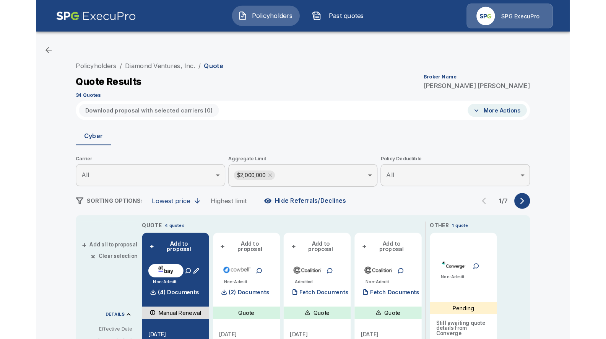
scroll to position [94, 0]
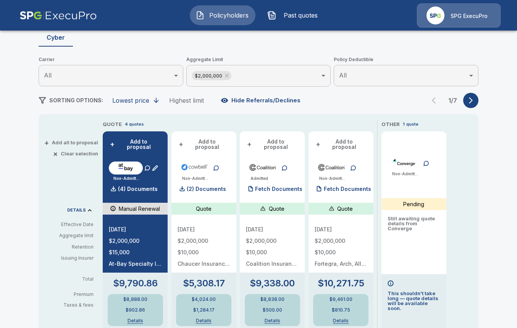
click at [471, 102] on icon "button" at bounding box center [471, 100] width 4 height 6
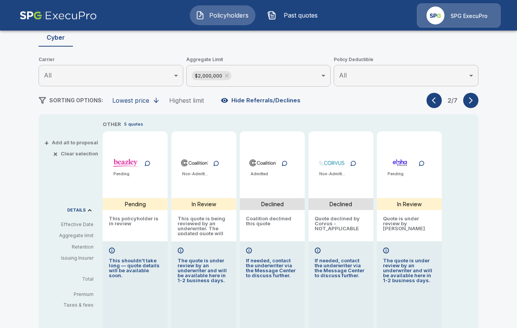
click at [471, 102] on icon "button" at bounding box center [471, 100] width 4 height 6
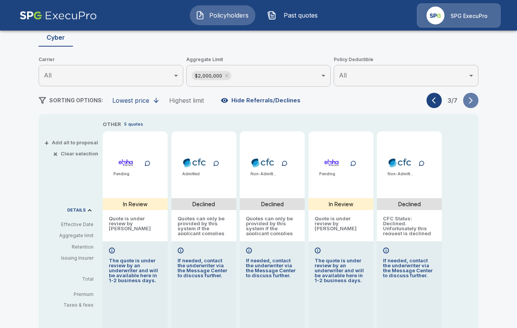
click at [471, 102] on icon "button" at bounding box center [471, 100] width 4 height 6
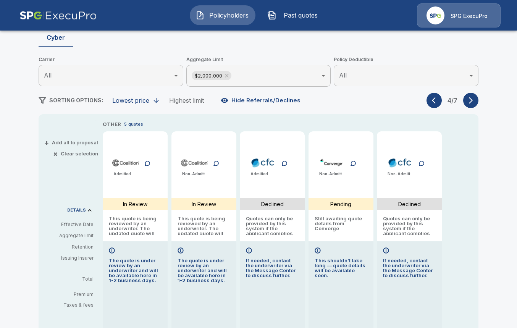
click at [433, 102] on icon "button" at bounding box center [436, 101] width 8 height 8
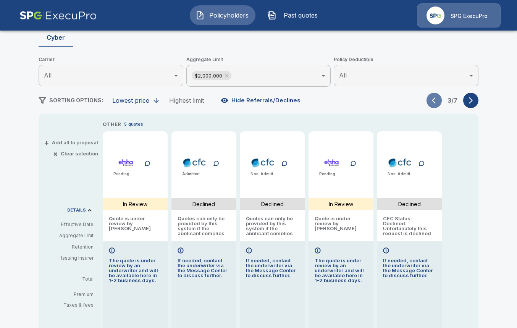
click at [433, 102] on icon "button" at bounding box center [436, 101] width 8 height 8
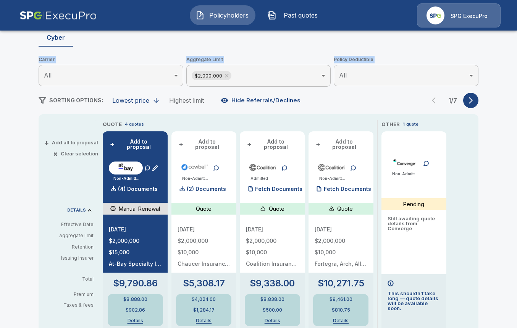
drag, startPoint x: 21, startPoint y: 33, endPoint x: 34, endPoint y: 97, distance: 64.9
click at [36, 97] on div "Policyholders / Diamond Ventures, Inc. / Quote Quote Results Broker Name Tricia…" at bounding box center [258, 292] width 517 height 701
click at [21, 101] on div "Policyholders / Diamond Ventures, Inc. / Quote Quote Results Broker Name Tricia…" at bounding box center [258, 292] width 517 height 701
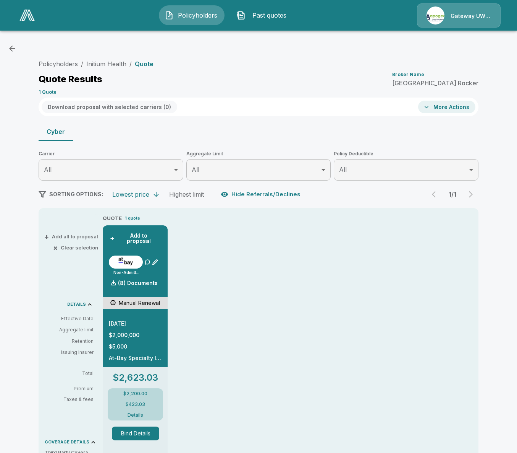
click at [108, 57] on div "Policyholders / Initium Health / Quote Quote Results Broker Name [PERSON_NAME] …" at bounding box center [259, 76] width 440 height 41
click at [107, 59] on div "Policyholders / Initium Health / Quote Quote Results Broker Name Madison Rocker…" at bounding box center [259, 76] width 440 height 41
click at [102, 61] on link "Initium Health" at bounding box center [106, 64] width 40 height 8
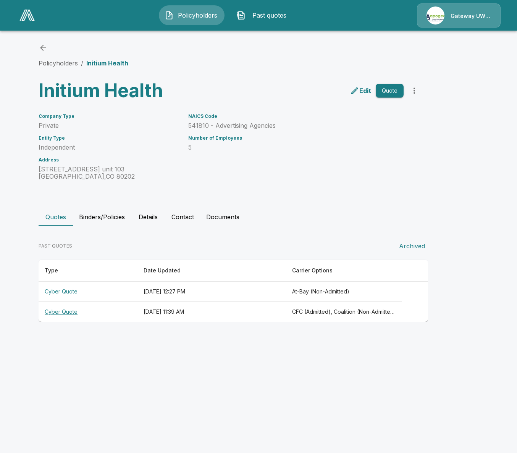
click at [103, 218] on button "Binders/Policies" at bounding box center [102, 217] width 58 height 18
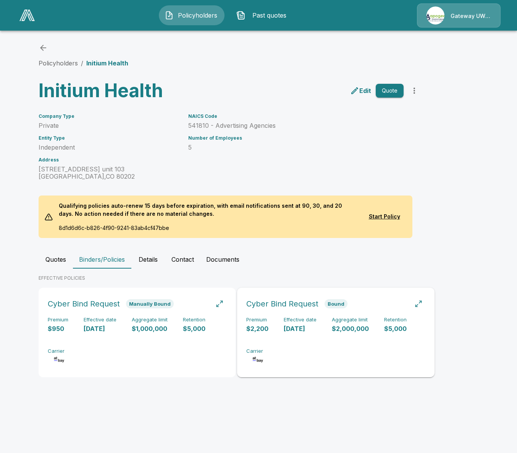
click at [316, 359] on div "Premium $2,200 Effective date 11/8/2025 Aggregate limit $2,000,000 Retention $5…" at bounding box center [336, 340] width 179 height 48
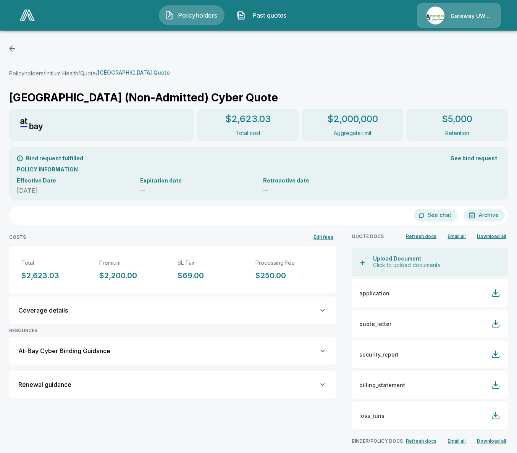
click at [477, 157] on button "See bind request" at bounding box center [474, 158] width 53 height 14
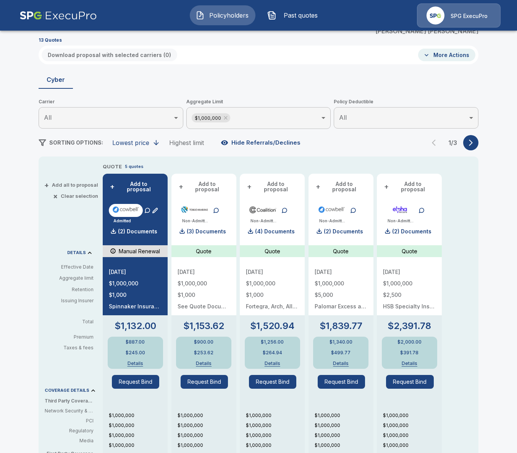
scroll to position [63, 0]
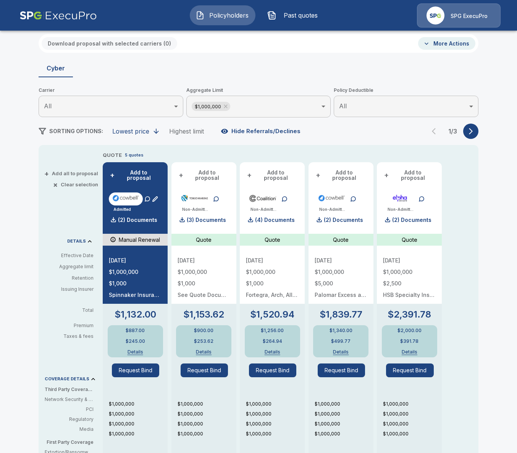
click at [470, 130] on icon "button" at bounding box center [471, 131] width 8 height 8
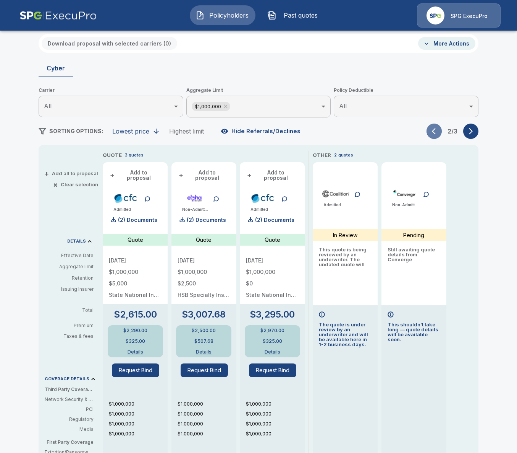
click at [431, 128] on button "button" at bounding box center [434, 130] width 15 height 15
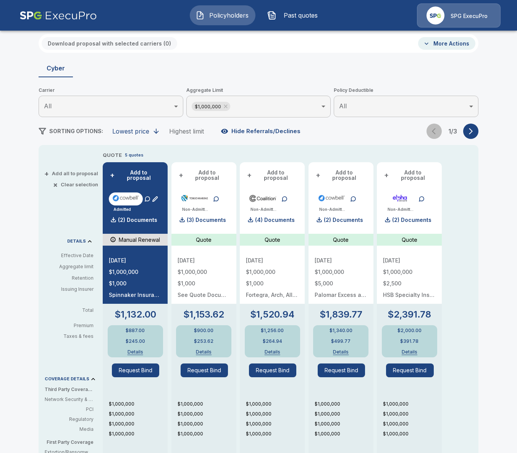
click at [431, 128] on div "1 / 3" at bounding box center [453, 130] width 52 height 15
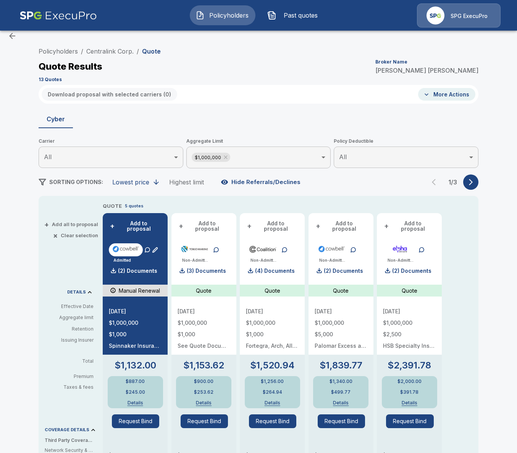
scroll to position [0, 0]
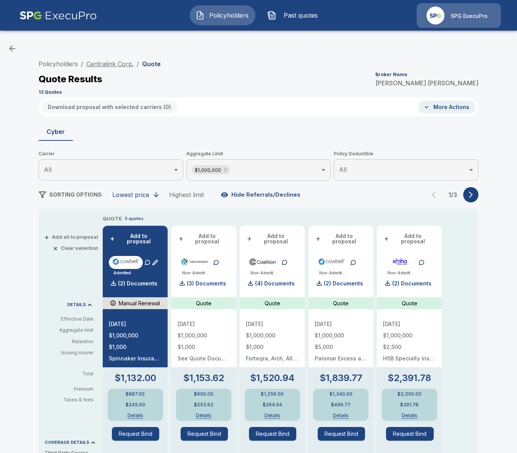
click at [118, 60] on link "Centralink Corp." at bounding box center [109, 64] width 47 height 8
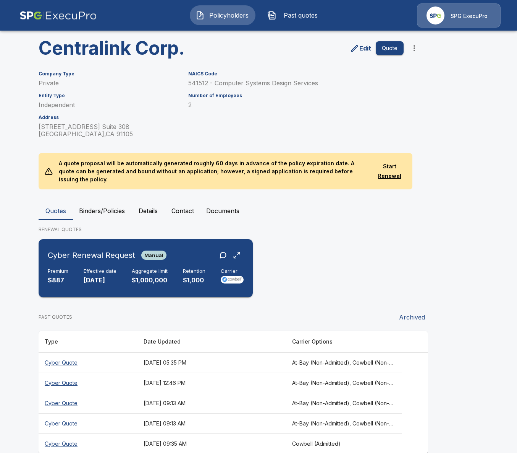
scroll to position [49, 0]
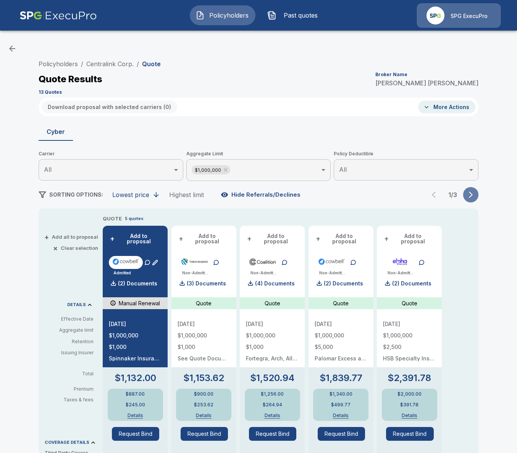
click at [469, 193] on icon "button" at bounding box center [471, 195] width 8 height 8
